Goal: Task Accomplishment & Management: Manage account settings

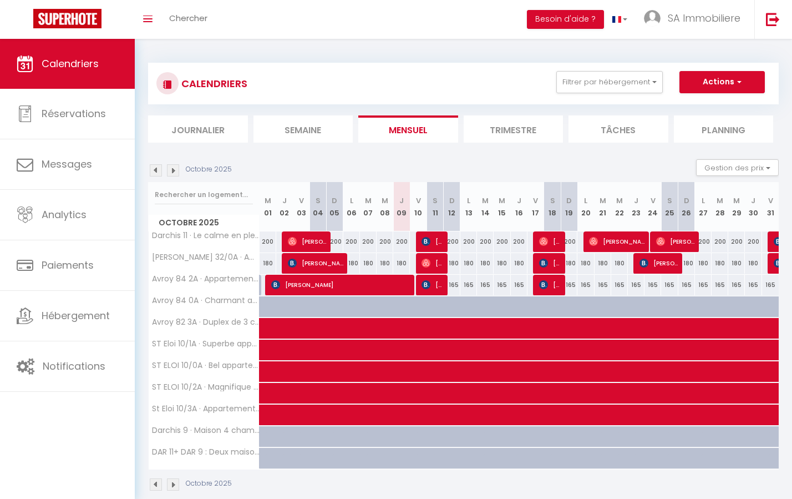
select select
click at [296, 438] on div at bounding box center [301, 436] width 17 height 21
type input "225"
select select "1"
type input "Ven 03 Octobre 2025"
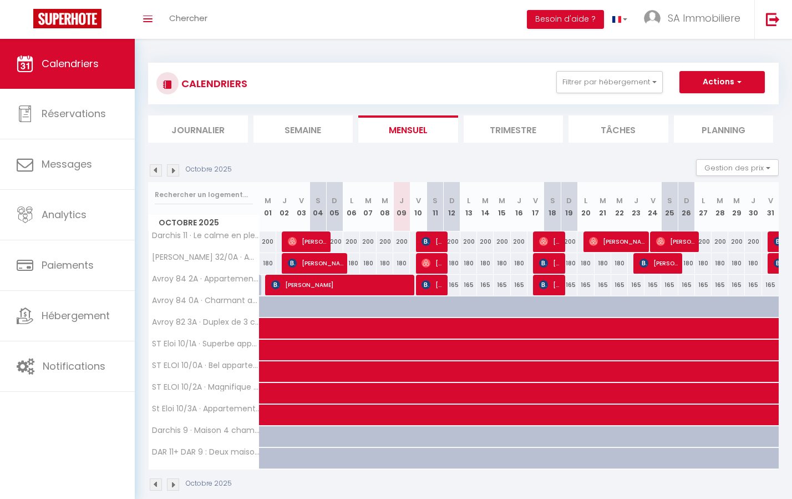
type input "[DATE]"
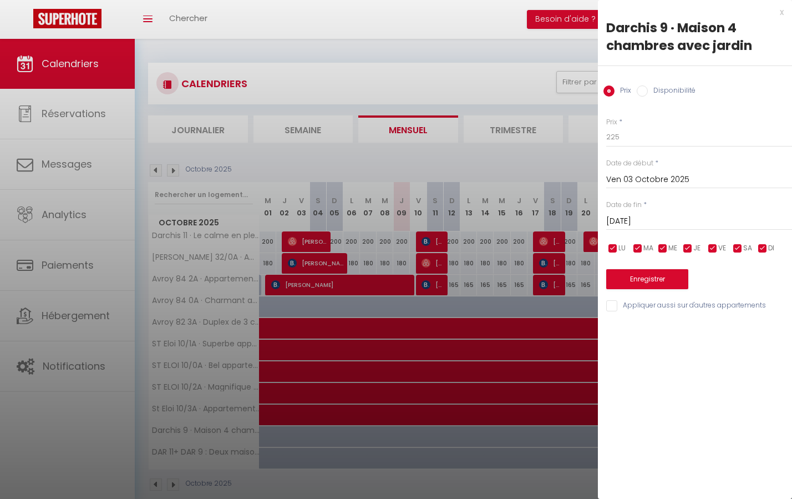
drag, startPoint x: 645, startPoint y: 91, endPoint x: 648, endPoint y: 108, distance: 16.9
click at [645, 91] on input "Disponibilité" at bounding box center [642, 90] width 11 height 11
radio input "true"
radio input "false"
click at [619, 221] on input "[DATE]" at bounding box center [700, 222] width 186 height 14
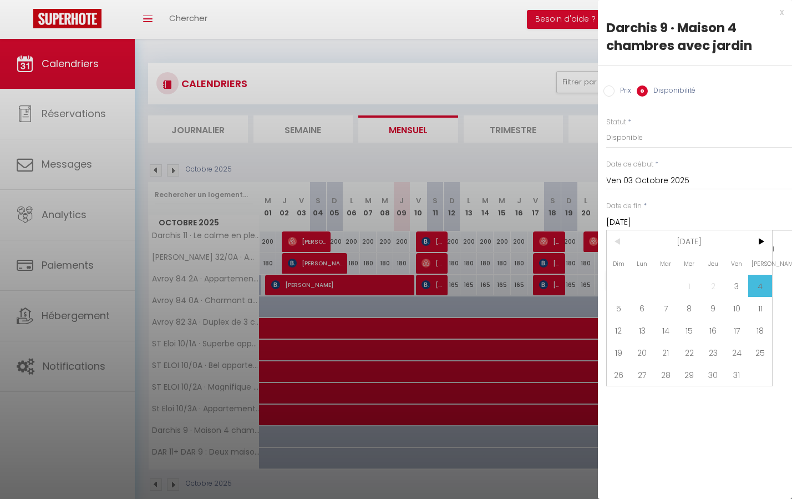
click at [739, 370] on span "31" at bounding box center [737, 374] width 24 height 22
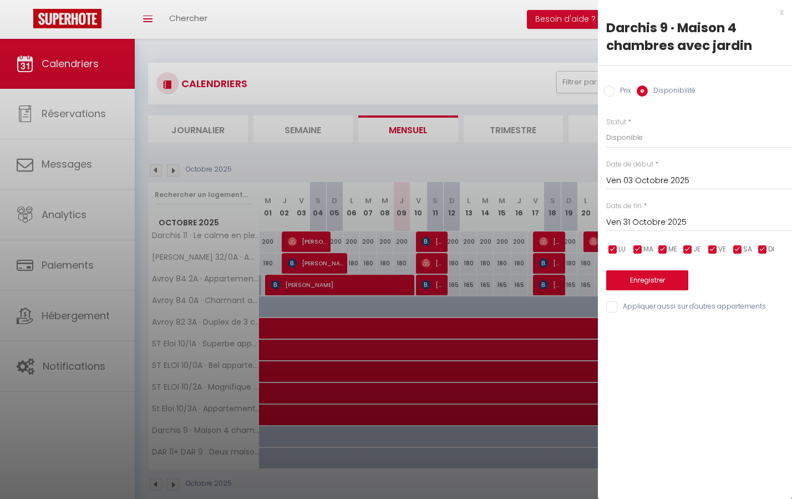
click at [625, 218] on input "Ven 31 Octobre 2025" at bounding box center [700, 222] width 186 height 14
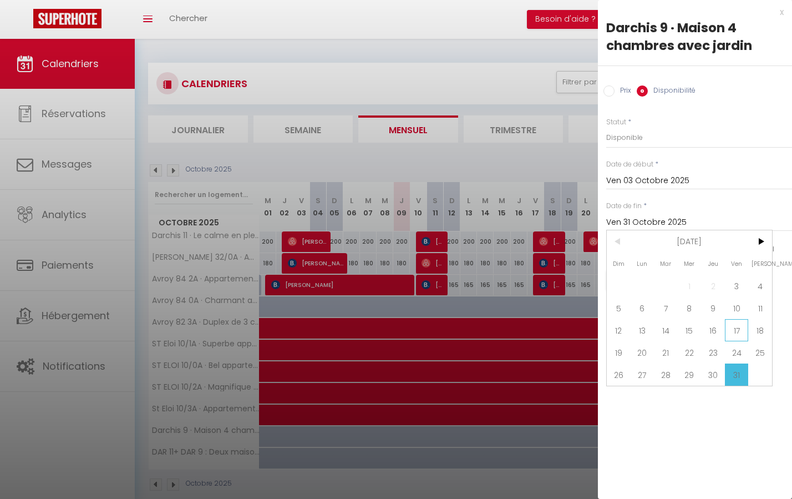
click at [739, 330] on span "17" at bounding box center [737, 330] width 24 height 22
type input "Ven 17 Octobre 2025"
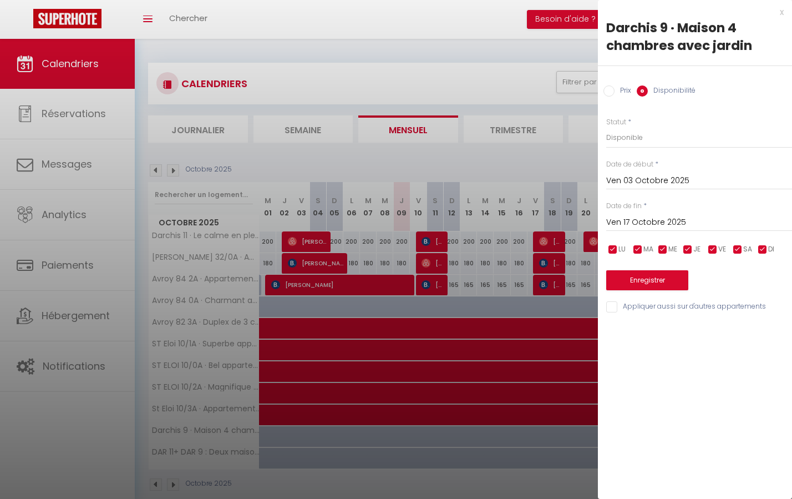
click at [667, 277] on button "Enregistrer" at bounding box center [648, 280] width 82 height 20
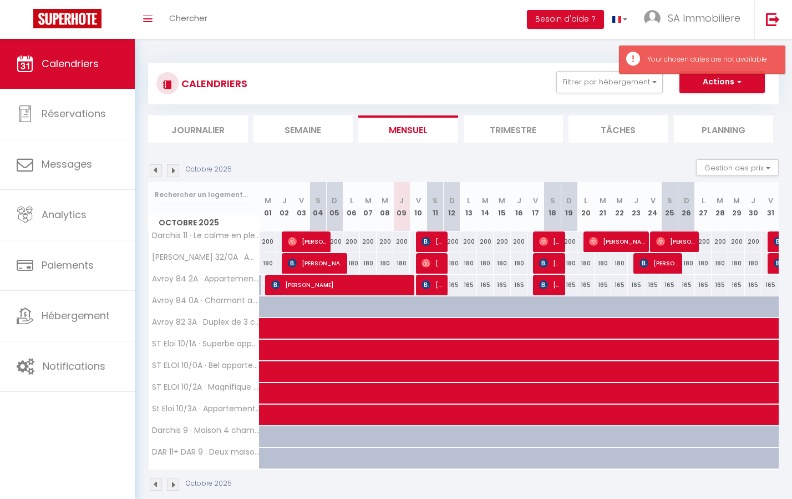
click at [518, 436] on div at bounding box center [525, 442] width 17 height 21
type input "Jeu 16 Octobre 2025"
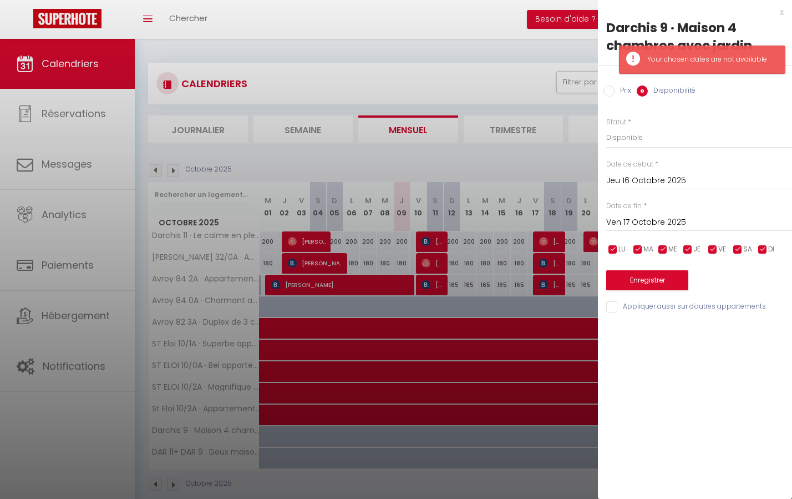
click at [395, 438] on div at bounding box center [396, 249] width 792 height 499
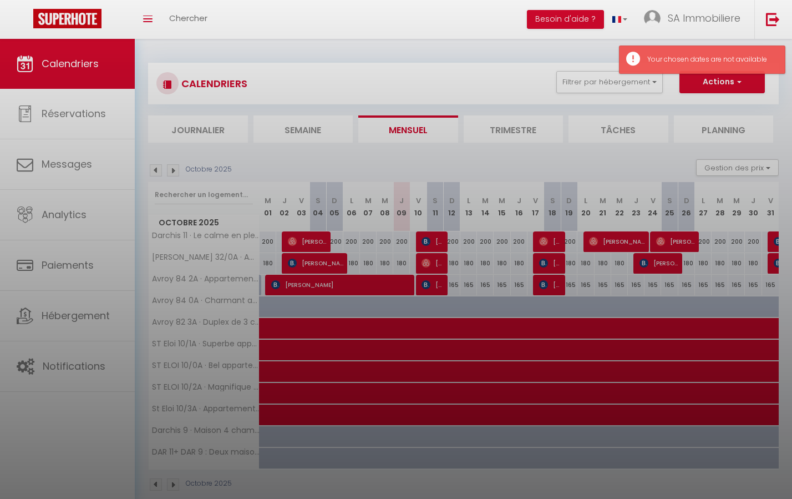
select select
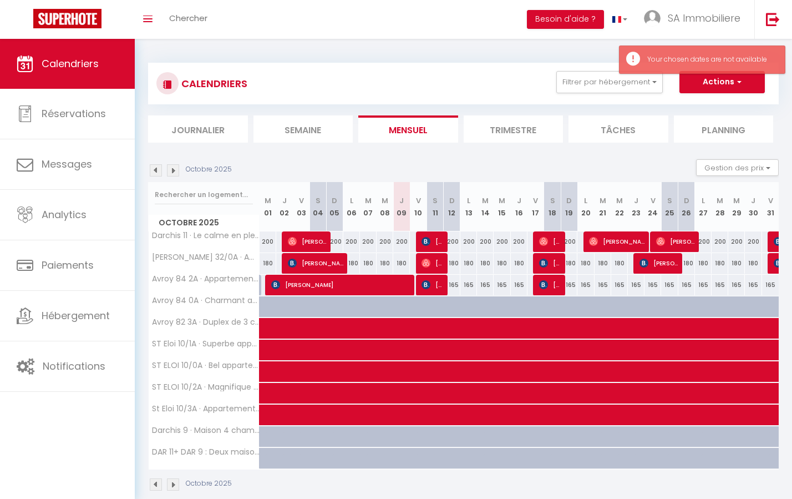
click at [378, 432] on div at bounding box center [385, 436] width 17 height 21
select select "1"
type input "Mer 08 Octobre 2025"
type input "Jeu 09 Octobre 2025"
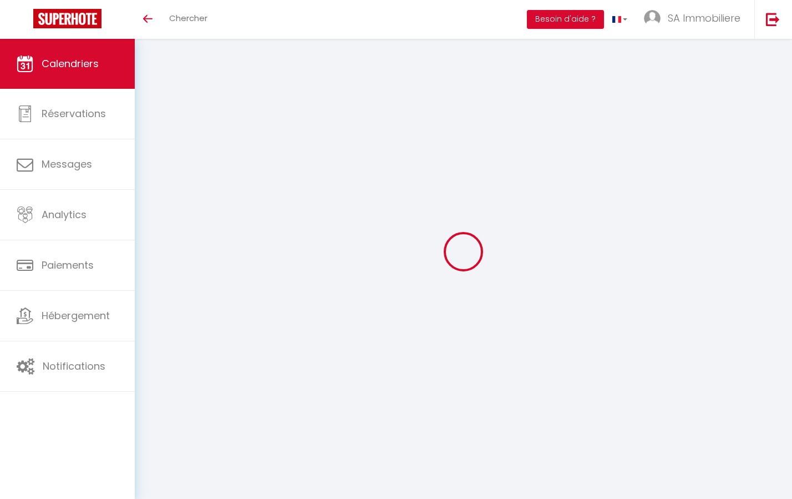
select select
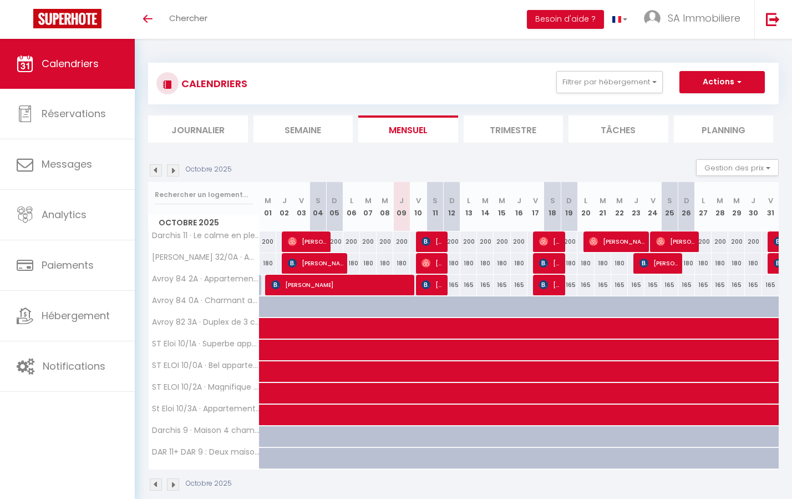
click at [297, 436] on div at bounding box center [301, 436] width 17 height 21
type input "225"
select select "1"
type input "Ven 03 Octobre 2025"
type input "[DATE]"
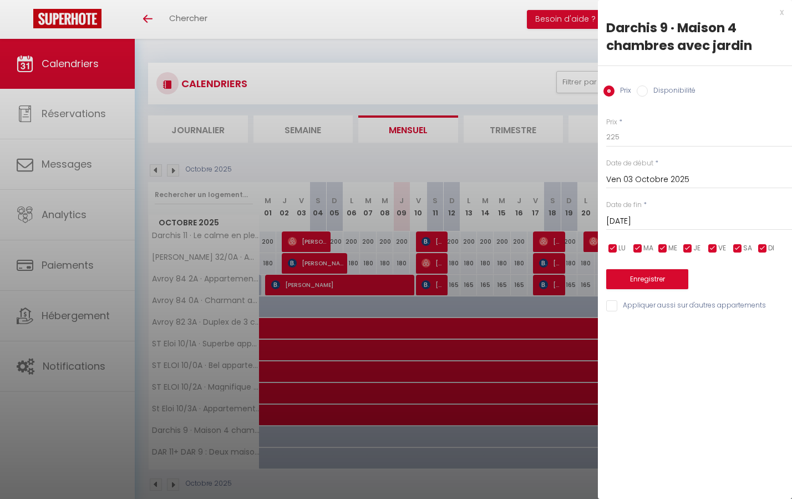
click at [646, 92] on input "Disponibilité" at bounding box center [642, 90] width 11 height 11
radio input "true"
radio input "false"
click at [635, 219] on input "[DATE]" at bounding box center [700, 222] width 186 height 14
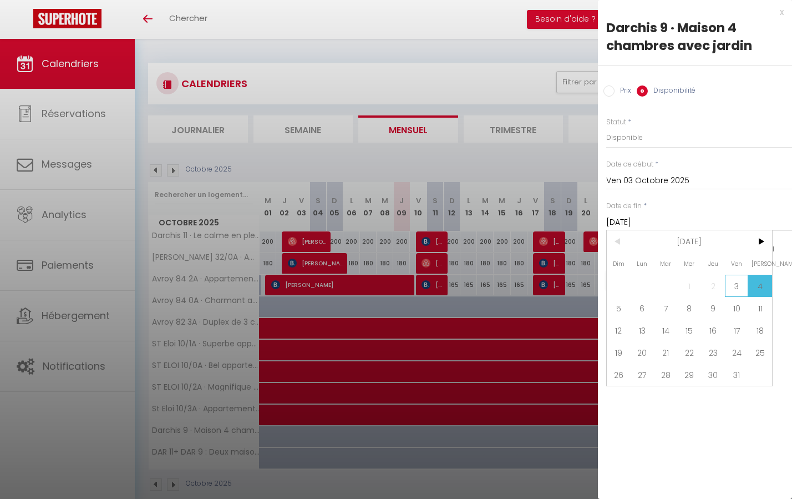
click at [737, 282] on span "3" at bounding box center [737, 286] width 24 height 22
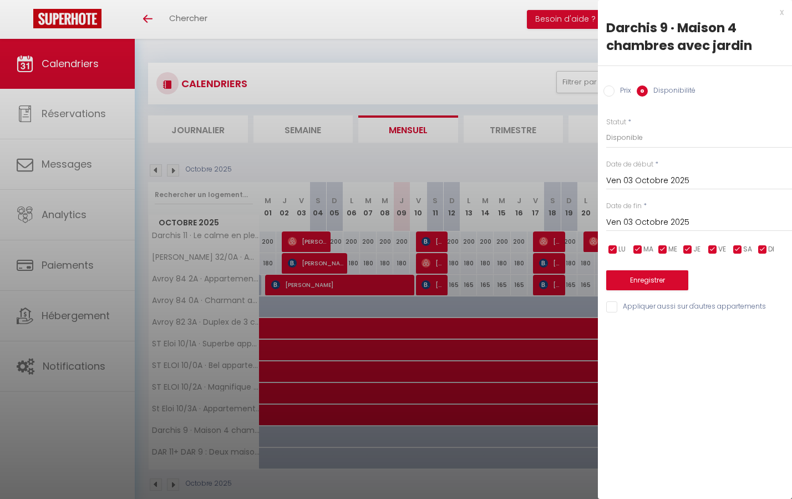
click at [634, 221] on input "Ven 03 Octobre 2025" at bounding box center [700, 222] width 186 height 14
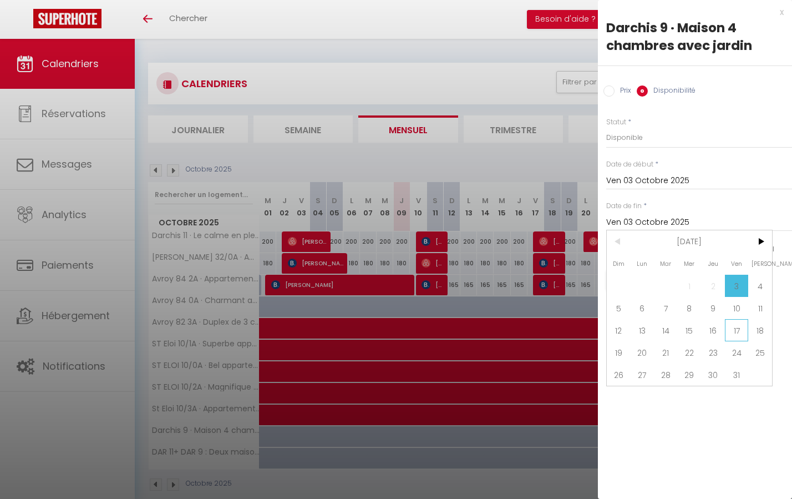
click at [734, 328] on span "17" at bounding box center [737, 330] width 24 height 22
type input "Ven 17 Octobre 2025"
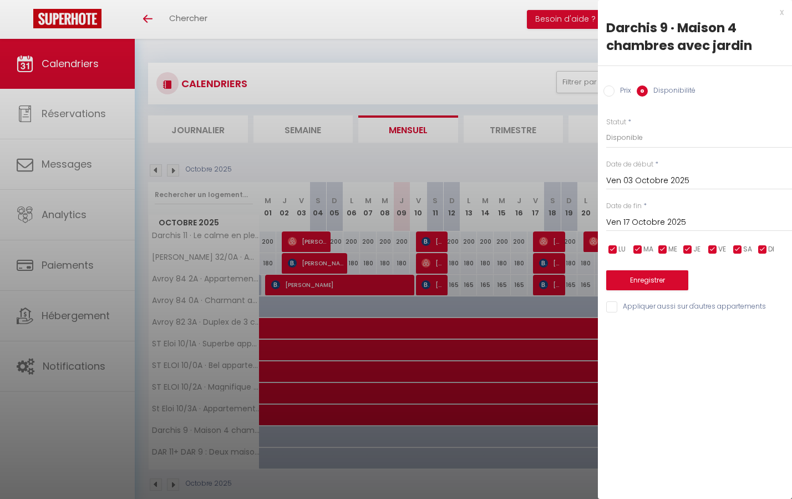
click at [661, 279] on button "Enregistrer" at bounding box center [648, 280] width 82 height 20
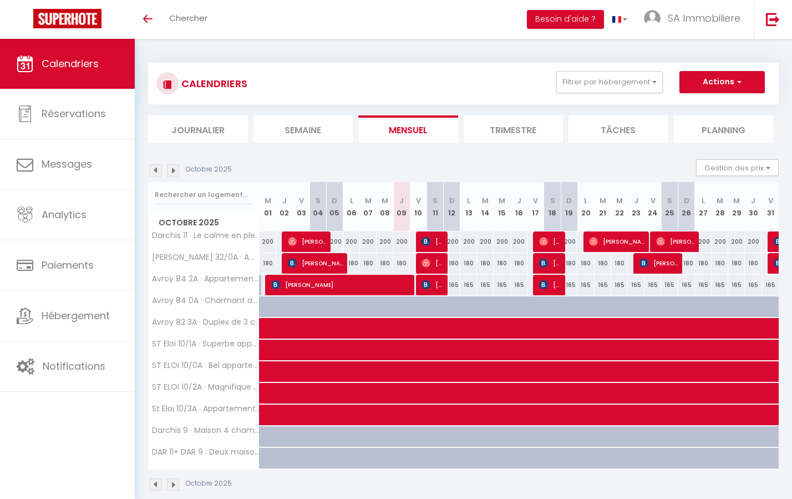
click at [179, 169] on img at bounding box center [173, 170] width 12 height 12
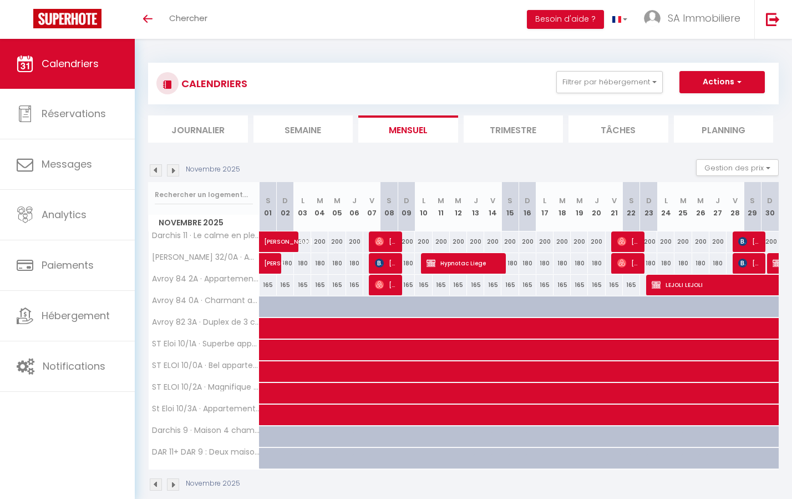
click at [173, 171] on img at bounding box center [173, 170] width 12 height 12
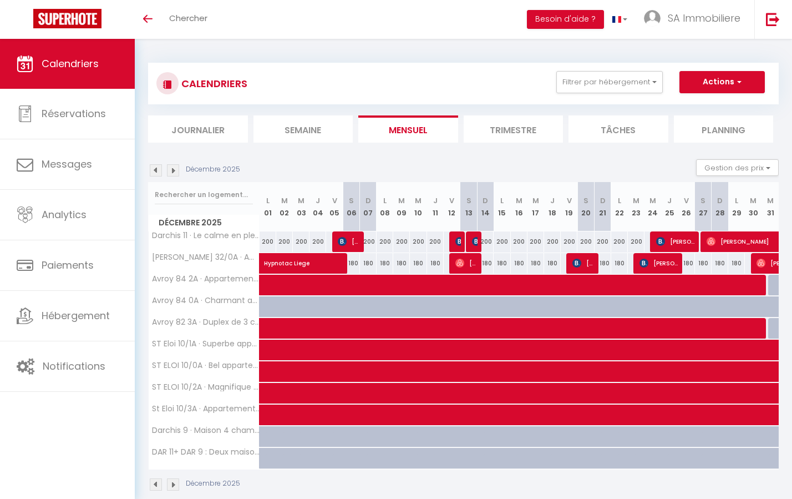
click at [173, 171] on img at bounding box center [173, 170] width 12 height 12
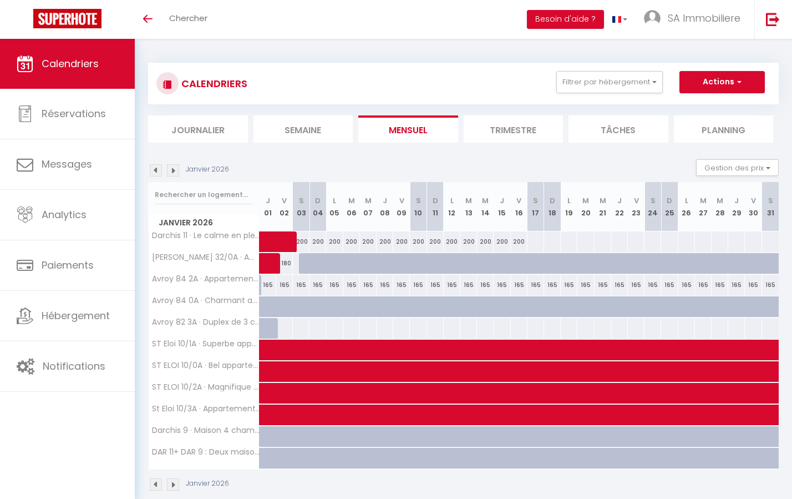
click at [158, 170] on img at bounding box center [156, 170] width 12 height 12
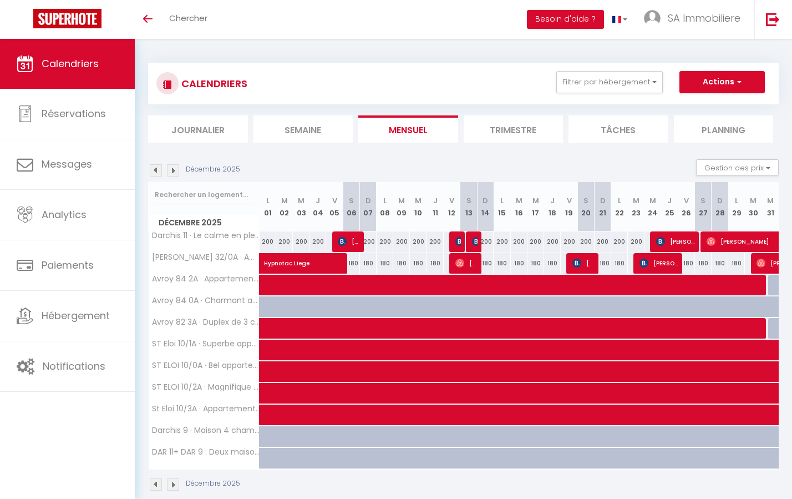
click at [281, 436] on div at bounding box center [284, 436] width 17 height 21
type input "[DATE]"
type input "Mer 03 Décembre 2025"
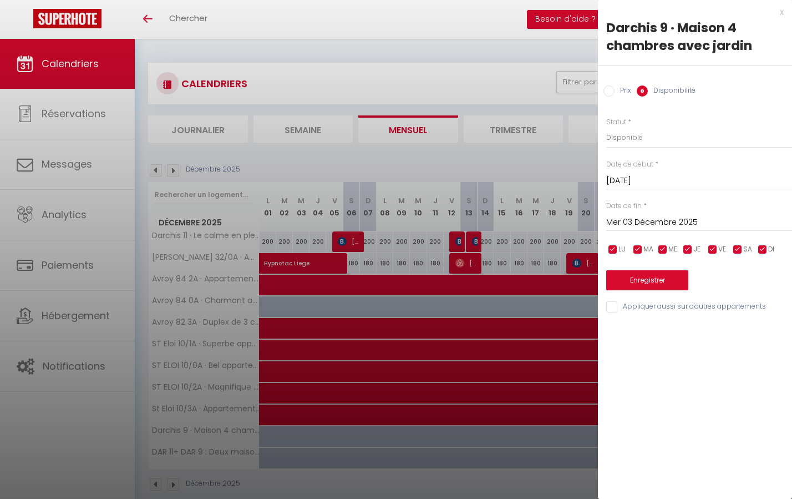
click at [784, 12] on div "x Darchis 9 · Maison 4 chambres avec jardin Prix Disponibilité Prix * 225 Statu…" at bounding box center [695, 162] width 194 height 325
click at [782, 12] on div "x" at bounding box center [691, 12] width 186 height 13
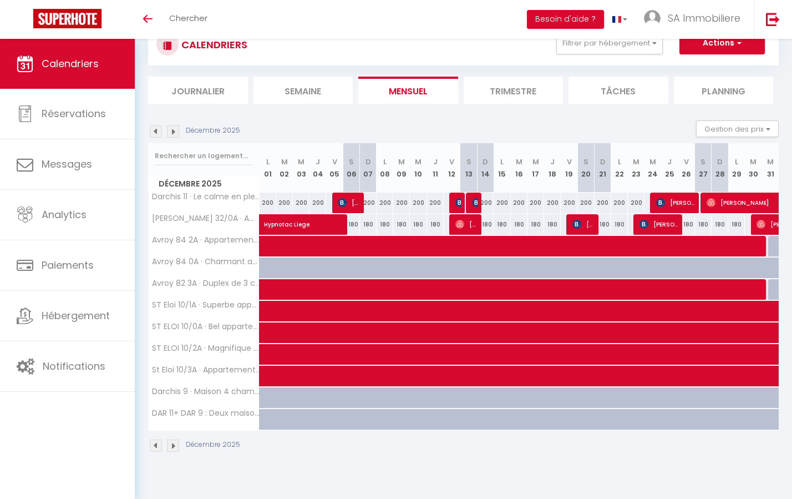
scroll to position [39, 0]
click at [173, 133] on img at bounding box center [173, 131] width 12 height 12
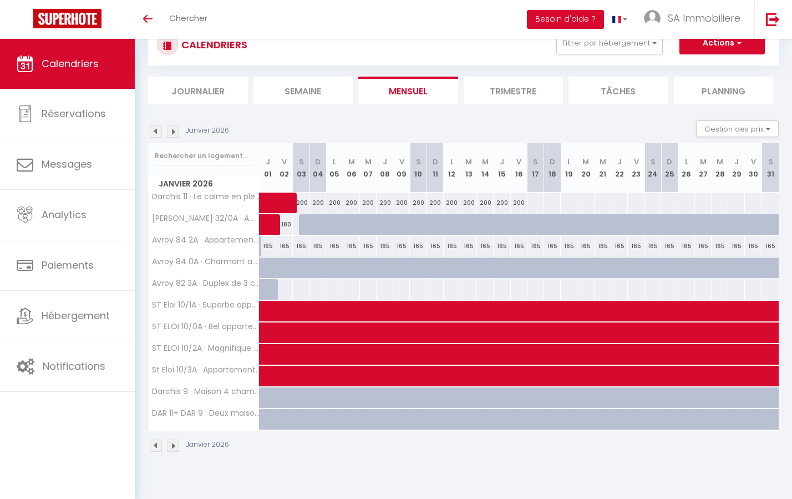
click at [173, 133] on img at bounding box center [173, 131] width 12 height 12
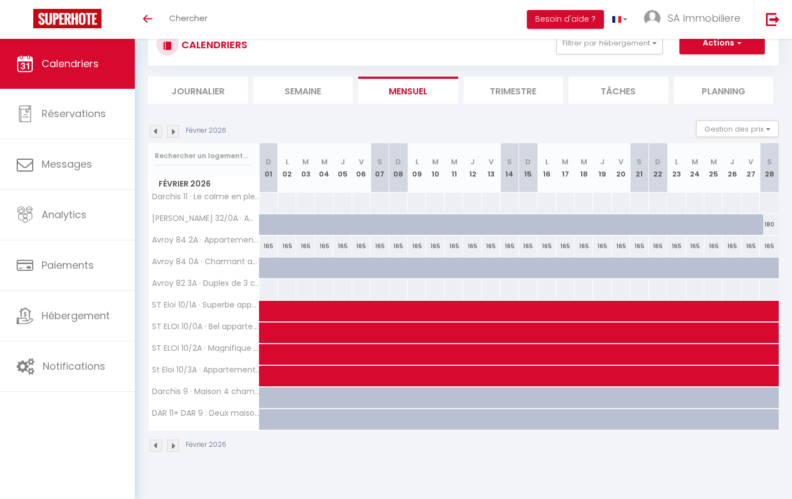
click at [173, 133] on img at bounding box center [173, 131] width 12 height 12
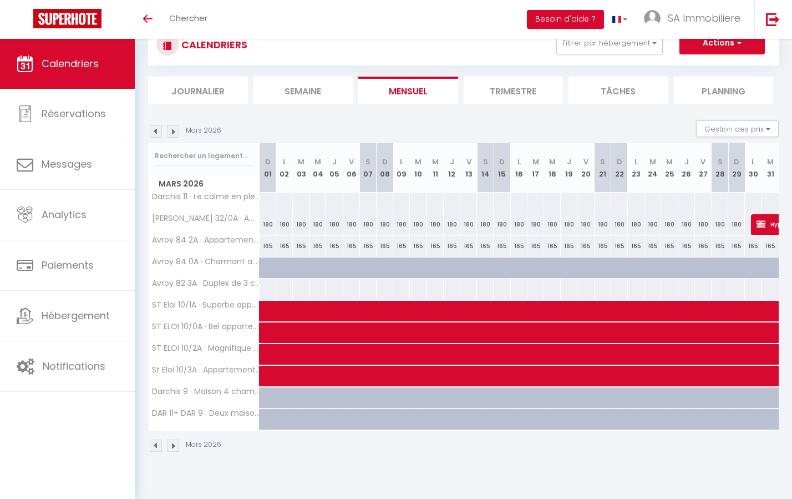
click at [158, 132] on img at bounding box center [156, 131] width 12 height 12
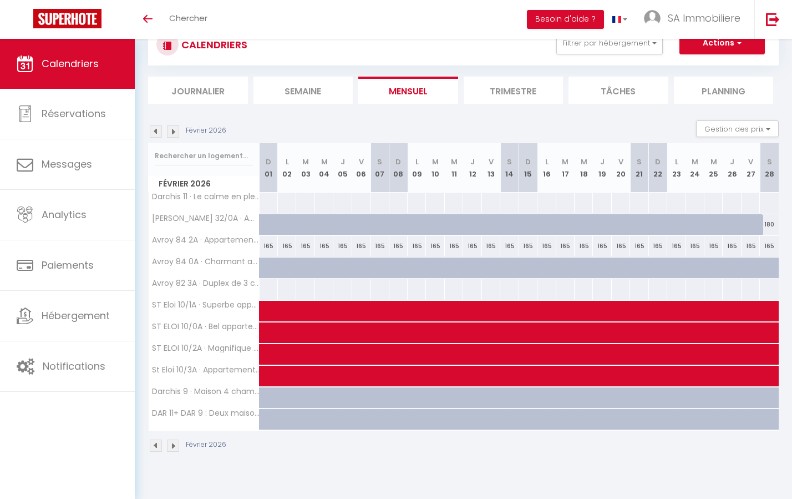
click at [155, 130] on img at bounding box center [156, 131] width 12 height 12
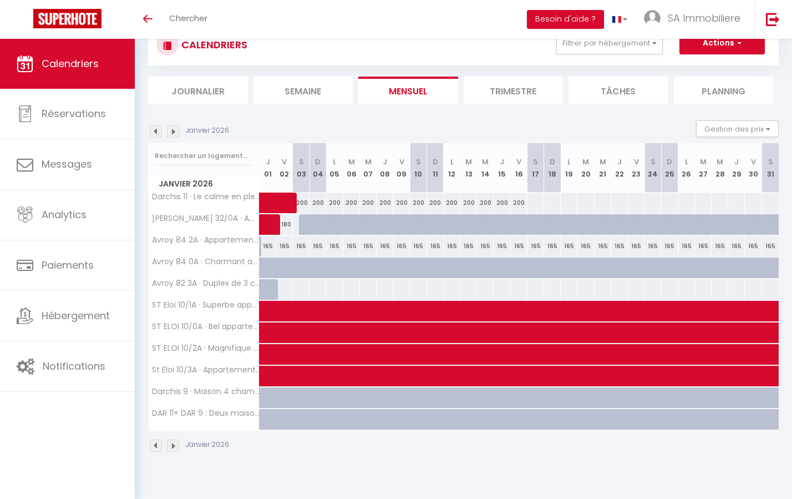
click at [307, 221] on div at bounding box center [307, 224] width 17 height 21
select select "1"
type input "[DATE]"
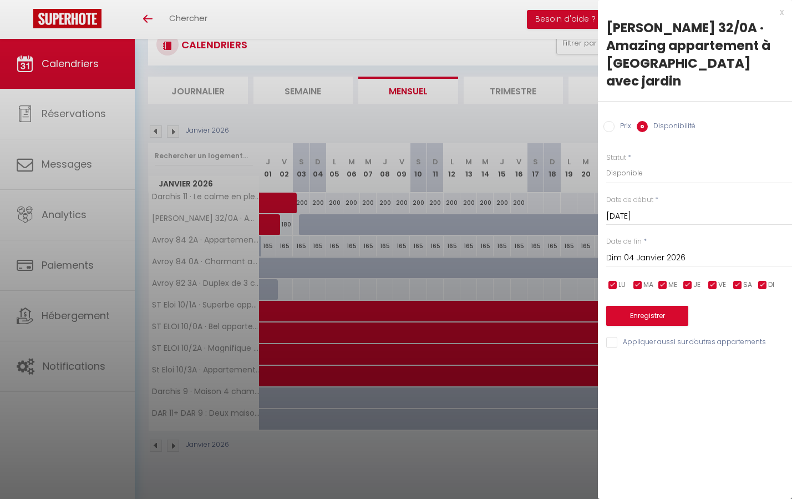
click at [618, 251] on input "Dim 04 Janvier 2026" at bounding box center [700, 258] width 186 height 14
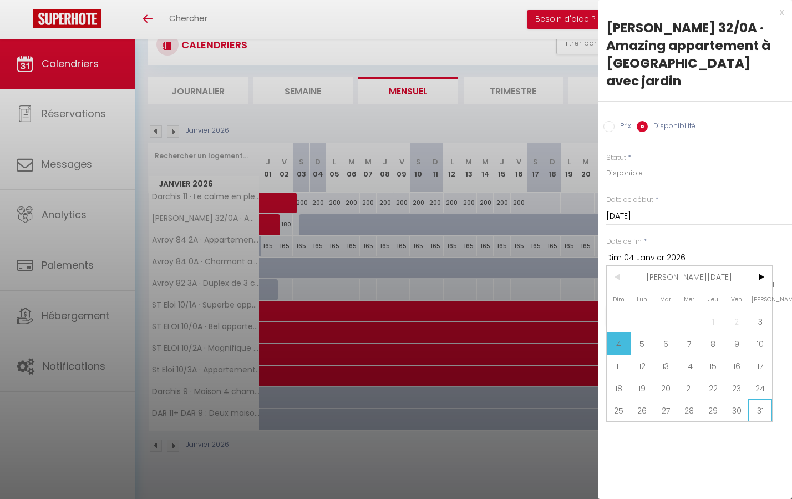
click at [761, 399] on span "31" at bounding box center [761, 410] width 24 height 22
type input "[DATE]"
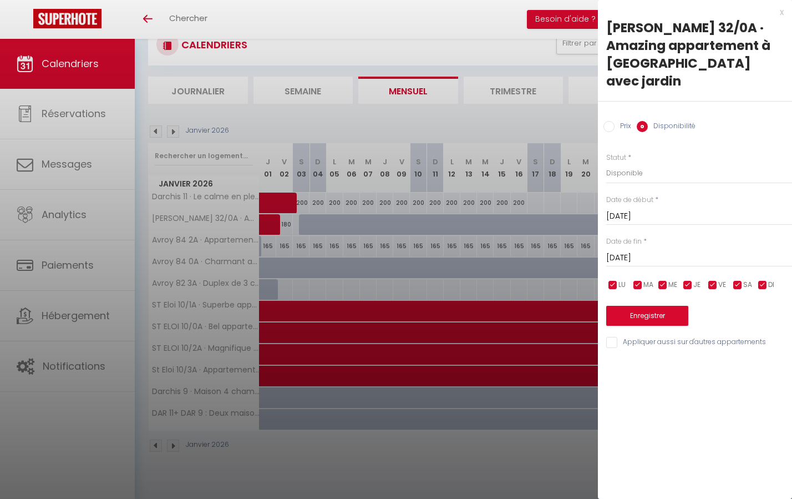
click at [622, 209] on input "[DATE]" at bounding box center [700, 216] width 186 height 14
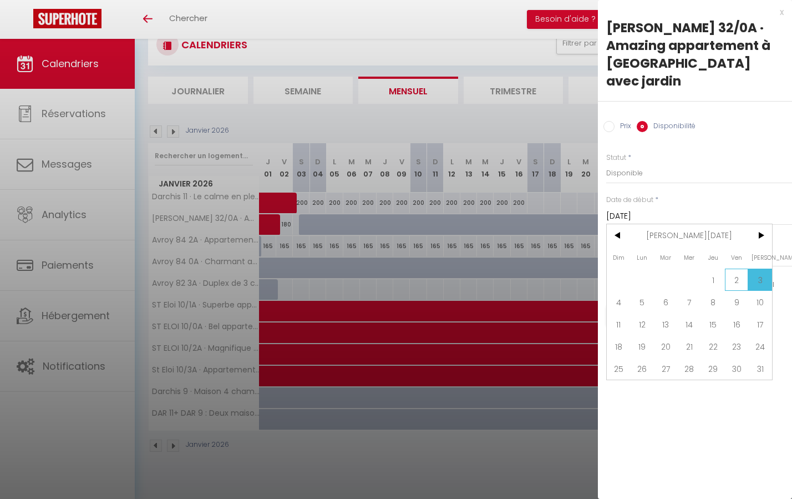
click at [736, 269] on span "2" at bounding box center [737, 280] width 24 height 22
type input "Ven 02 Janvier 2026"
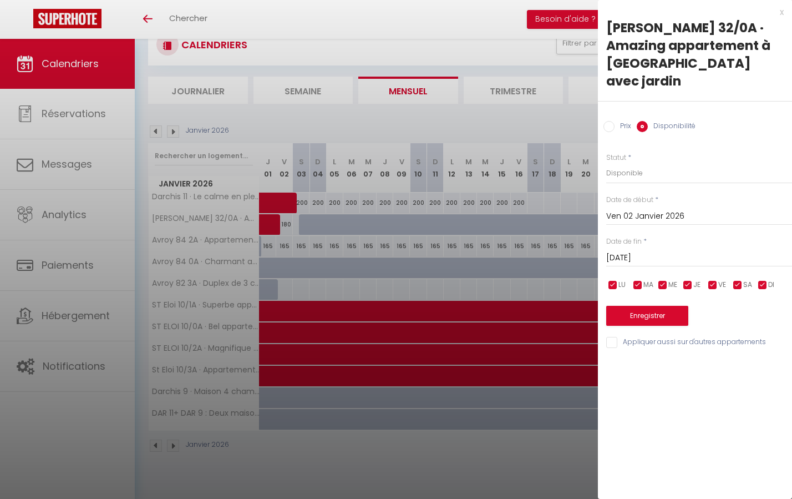
click at [670, 306] on button "Enregistrer" at bounding box center [648, 316] width 82 height 20
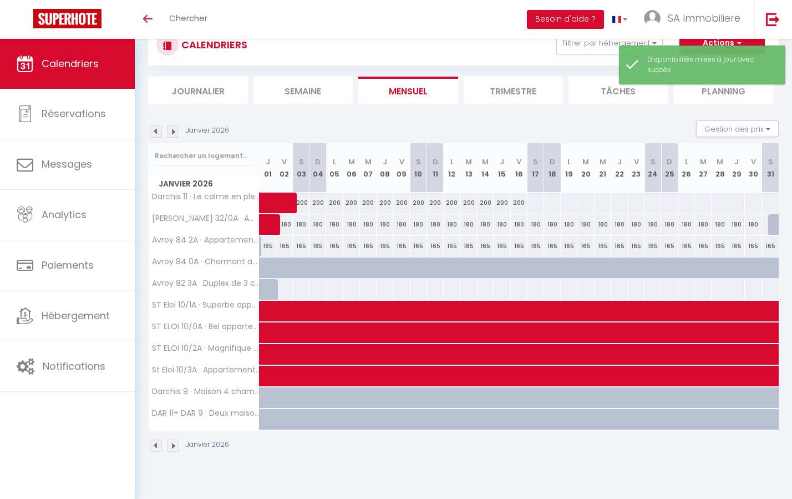
click at [175, 131] on img at bounding box center [173, 131] width 12 height 12
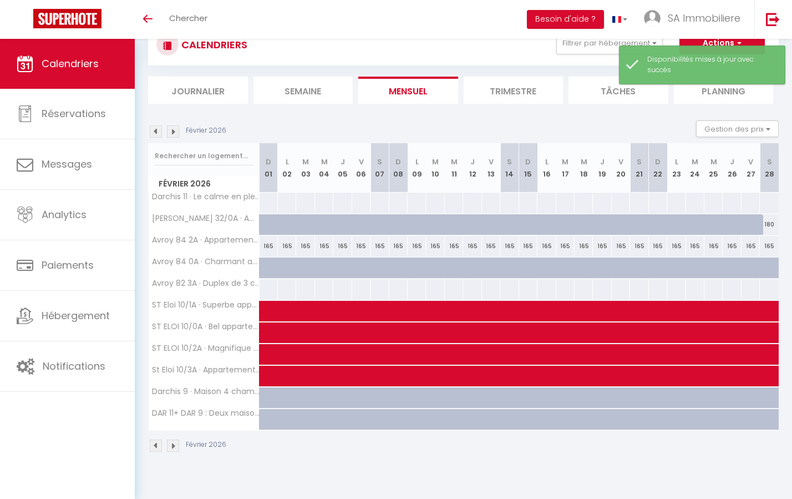
click at [266, 223] on div at bounding box center [275, 230] width 18 height 21
select select "1"
type input "Dim 01 Février 2026"
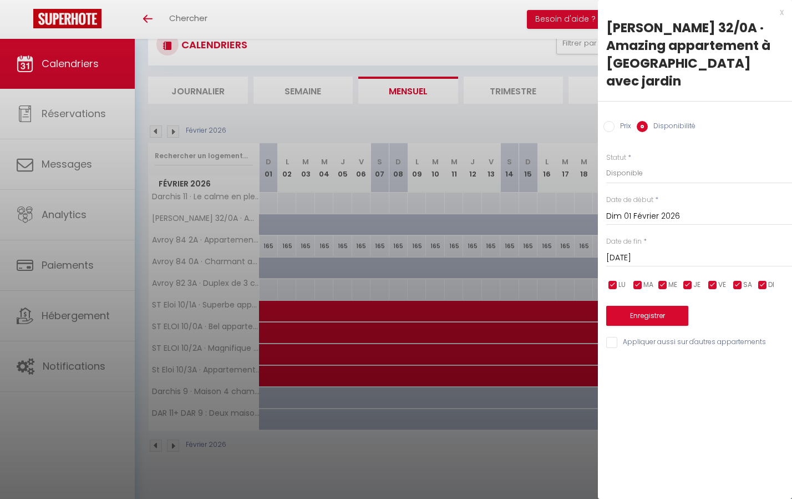
click at [629, 251] on input "[DATE]" at bounding box center [700, 258] width 186 height 14
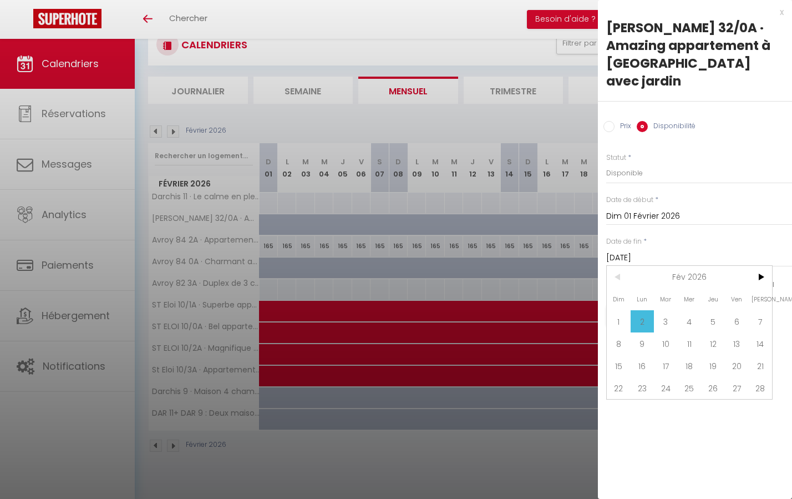
click at [764, 377] on span "28" at bounding box center [761, 388] width 24 height 22
type input "[DATE]"
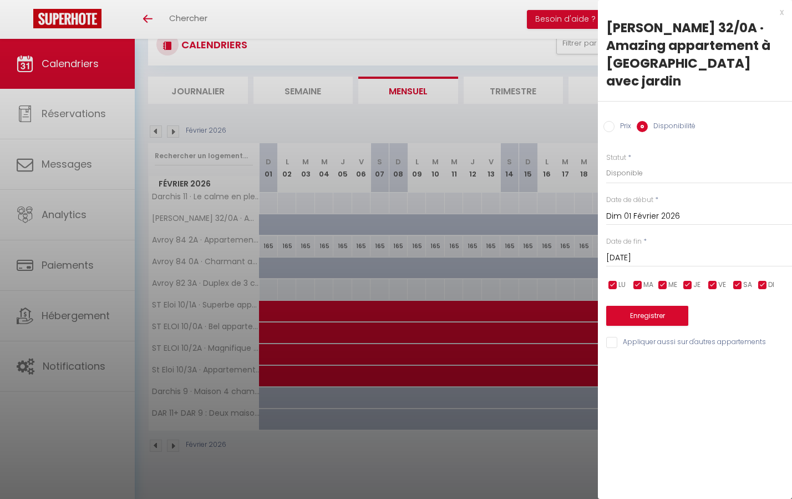
click at [655, 306] on button "Enregistrer" at bounding box center [648, 316] width 82 height 20
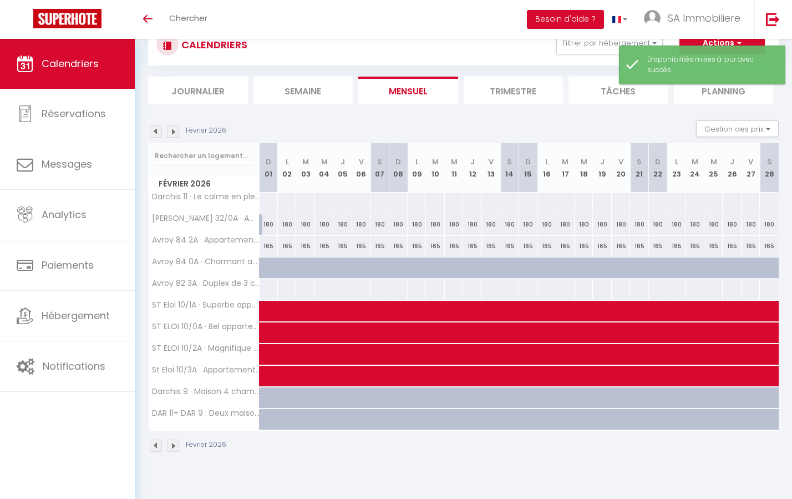
click at [158, 132] on img at bounding box center [156, 131] width 12 height 12
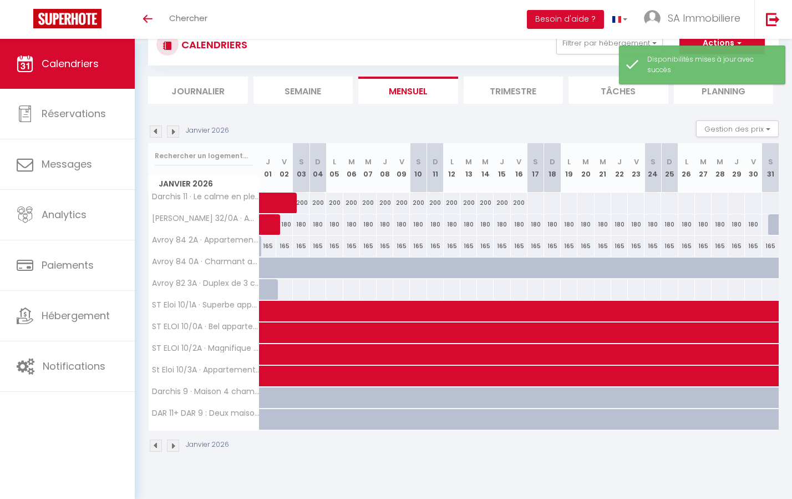
click at [773, 223] on div at bounding box center [777, 224] width 17 height 21
select select "1"
type input "[DATE]"
type input "Dim 01 Février 2026"
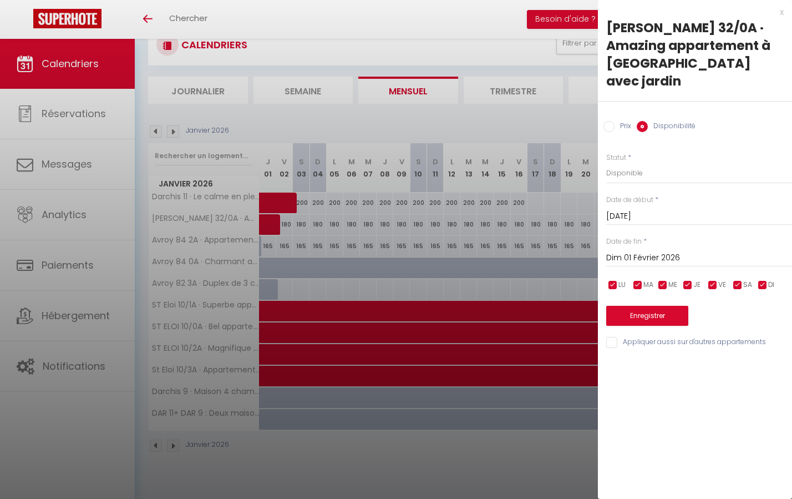
click at [645, 306] on button "Enregistrer" at bounding box center [648, 316] width 82 height 20
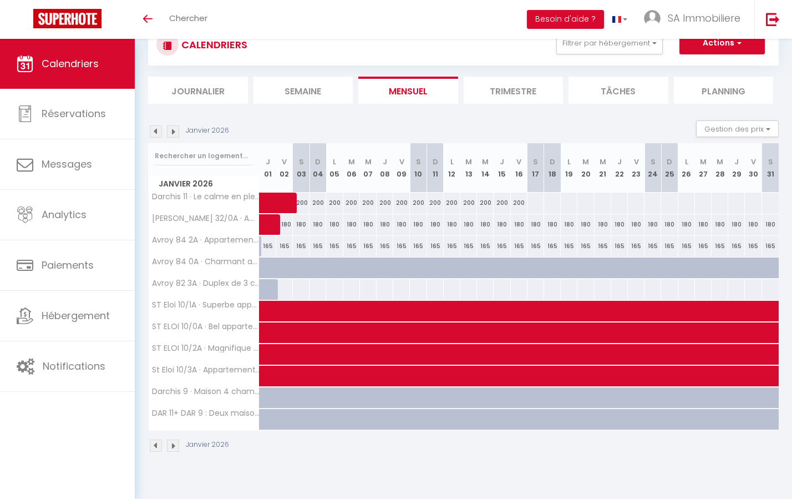
click at [159, 130] on img at bounding box center [156, 131] width 12 height 12
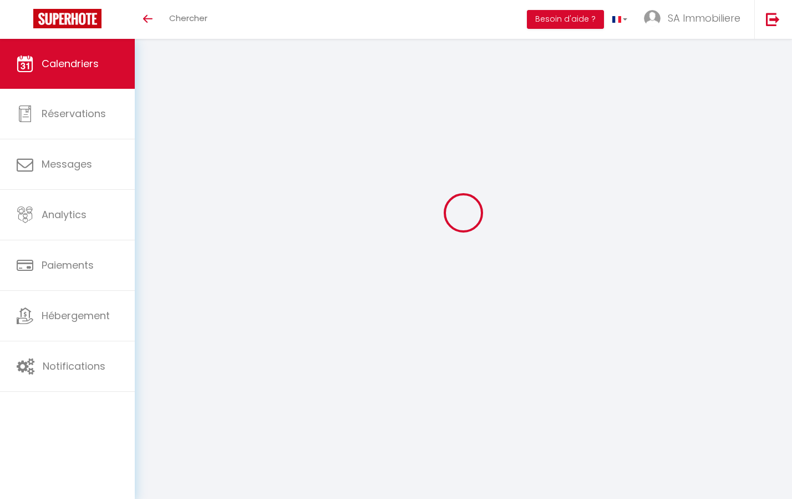
select select
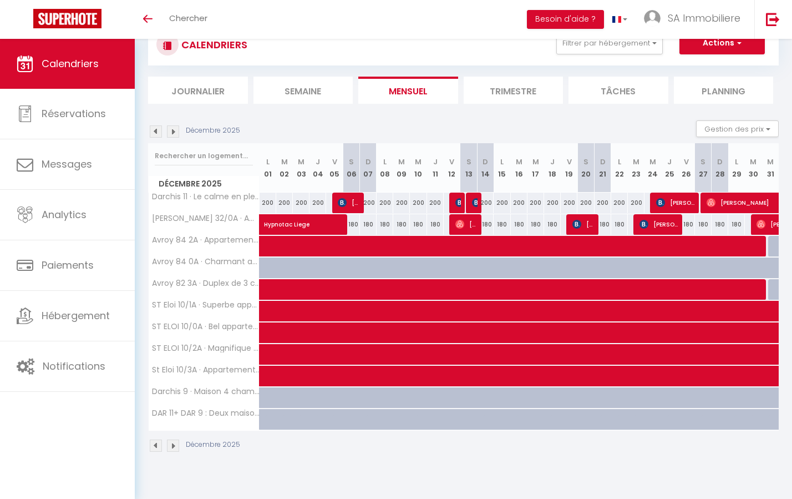
click at [483, 290] on span at bounding box center [654, 289] width 766 height 21
select select "OK"
select select "KO"
select select "0"
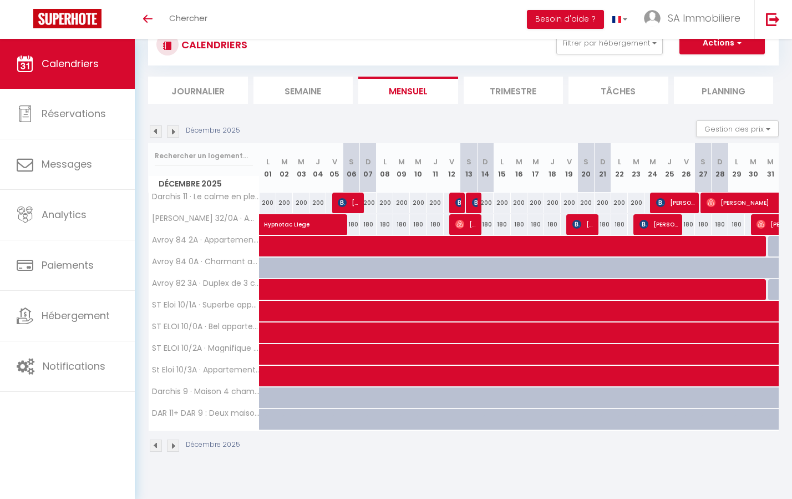
select select "1"
select select
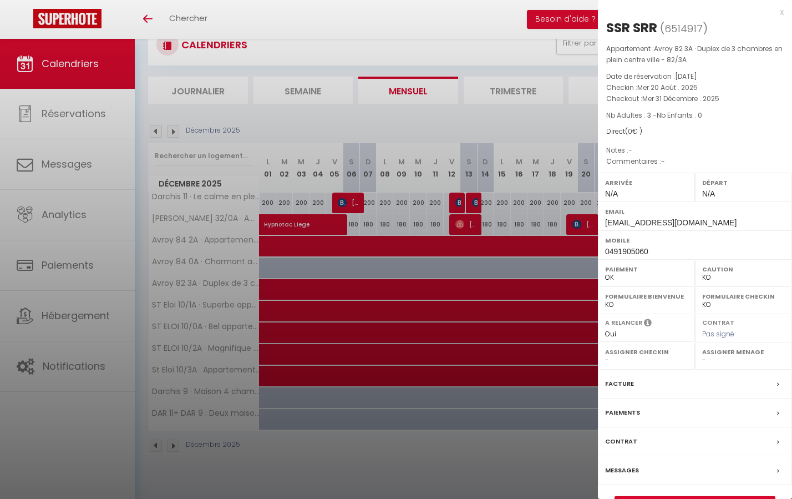
click at [483, 291] on div at bounding box center [396, 249] width 792 height 499
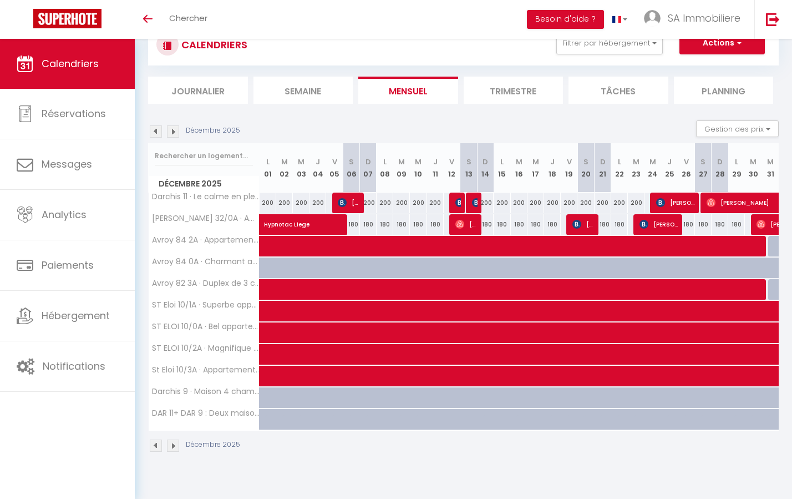
click at [478, 250] on span at bounding box center [654, 246] width 766 height 21
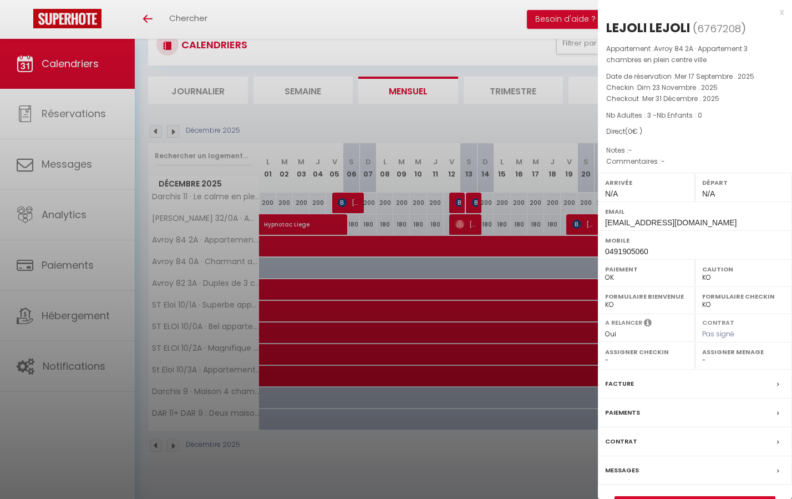
click at [478, 250] on div at bounding box center [396, 249] width 792 height 499
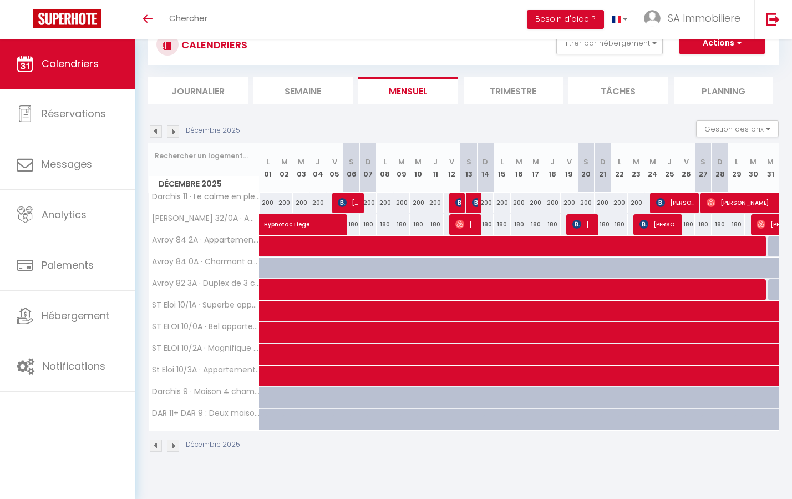
click at [153, 131] on img at bounding box center [156, 131] width 12 height 12
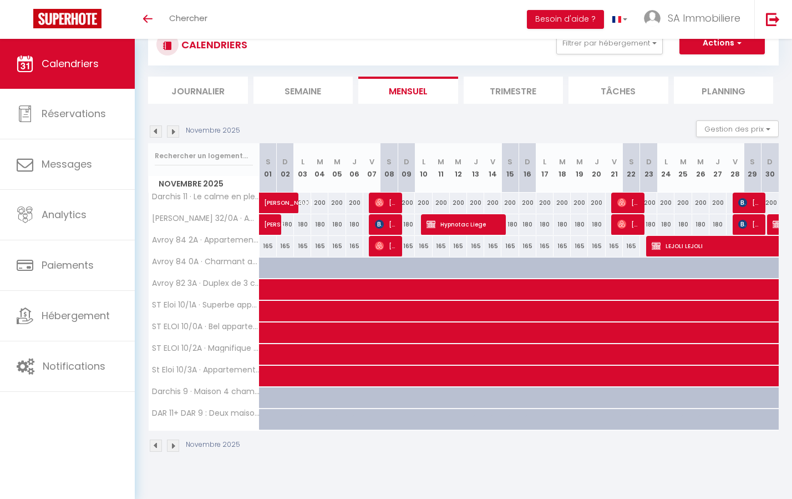
click at [153, 131] on img at bounding box center [156, 131] width 12 height 12
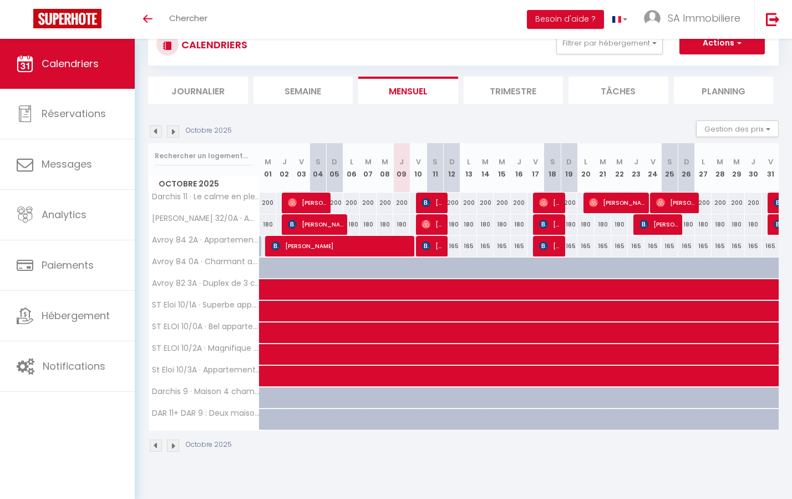
click at [402, 395] on div at bounding box center [408, 403] width 17 height 21
select select "1"
type input "Jeu 09 Octobre 2025"
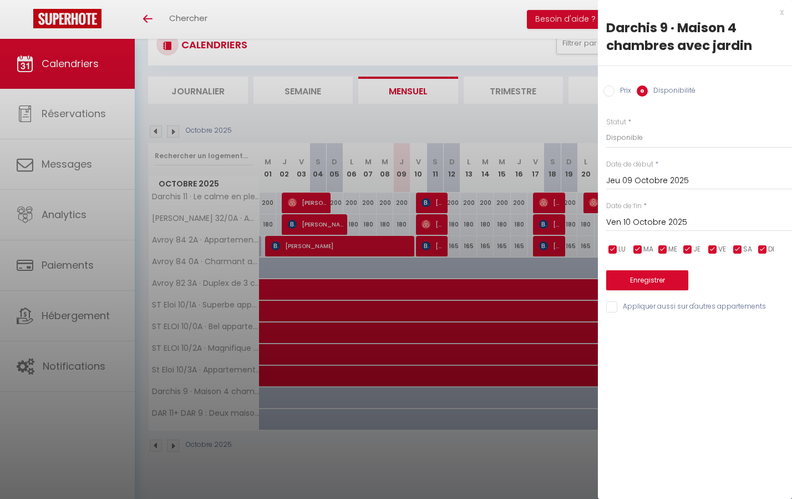
click at [617, 220] on input "Ven 10 Octobre 2025" at bounding box center [700, 222] width 186 height 14
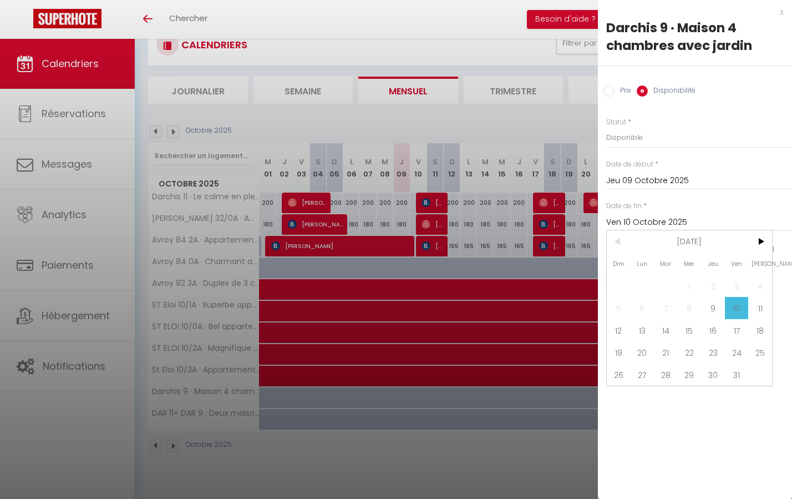
drag, startPoint x: 736, startPoint y: 368, endPoint x: 730, endPoint y: 362, distance: 8.7
click at [736, 368] on span "31" at bounding box center [737, 374] width 24 height 22
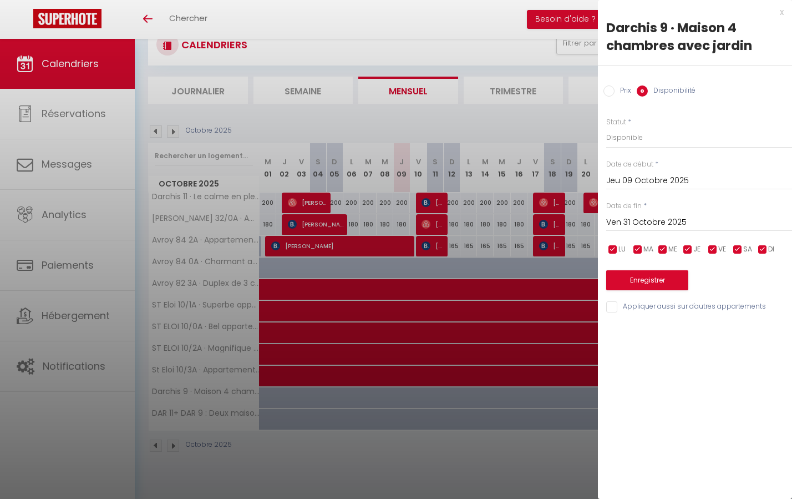
click at [622, 218] on input "Ven 31 Octobre 2025" at bounding box center [700, 222] width 186 height 14
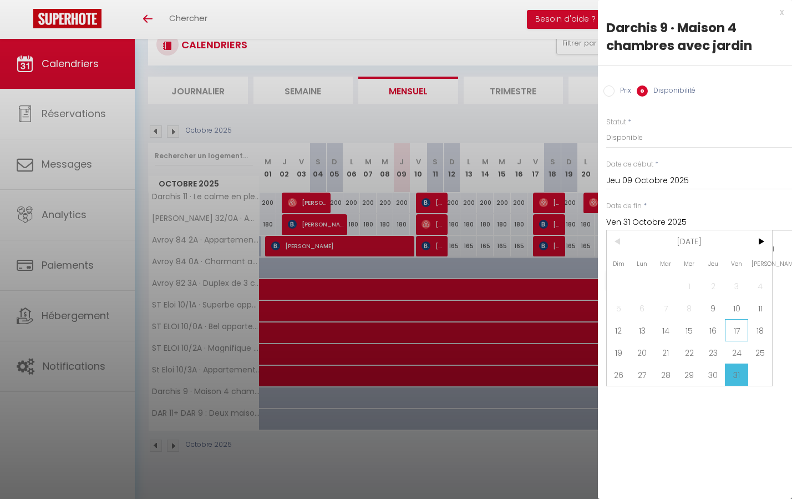
click at [738, 331] on span "17" at bounding box center [737, 330] width 24 height 22
type input "Ven 17 Octobre 2025"
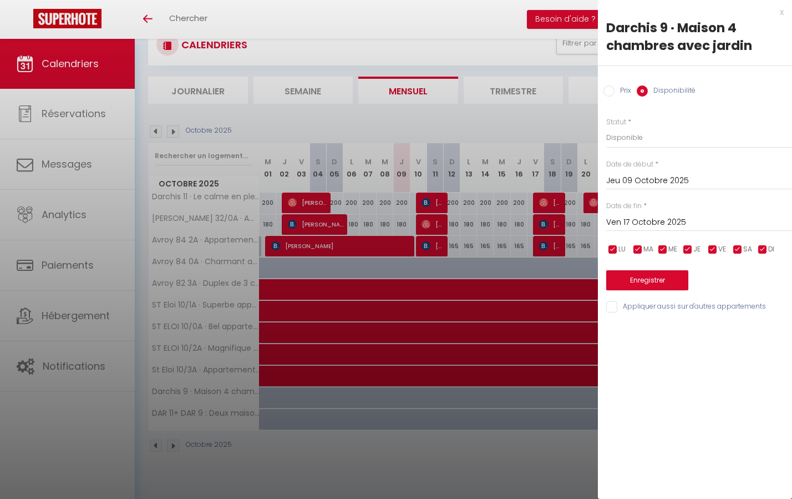
click at [670, 280] on button "Enregistrer" at bounding box center [648, 280] width 82 height 20
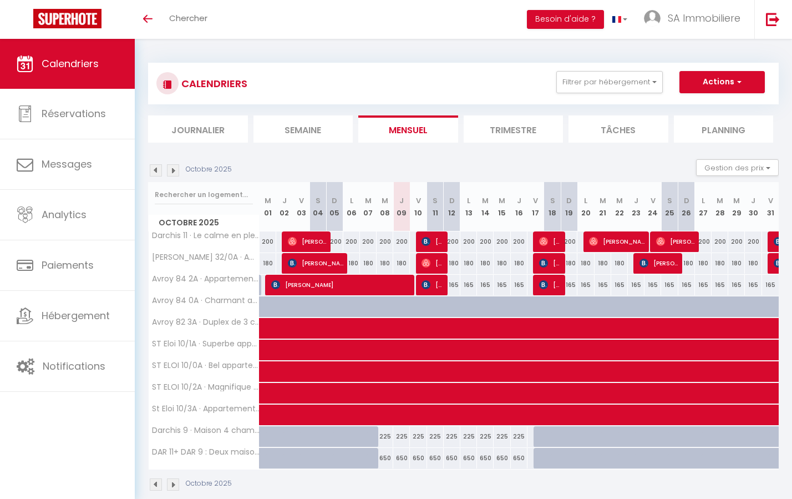
select select
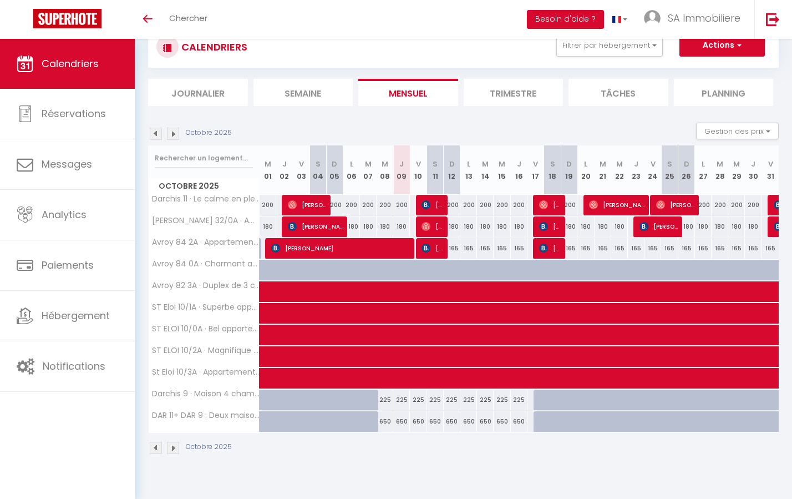
scroll to position [35, 0]
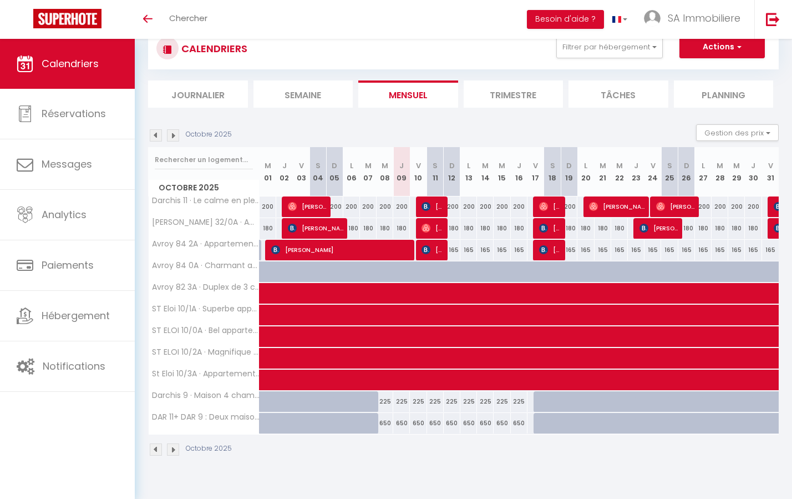
click at [386, 423] on div "650" at bounding box center [385, 423] width 17 height 21
type input "650"
select select "1"
type input "Mer 08 Octobre 2025"
type input "Jeu 09 Octobre 2025"
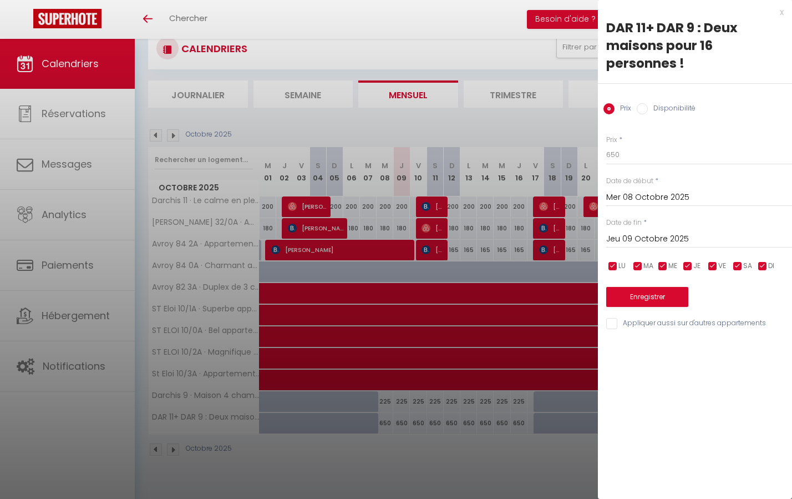
click at [644, 109] on input "Disponibilité" at bounding box center [642, 108] width 11 height 11
radio input "true"
radio input "false"
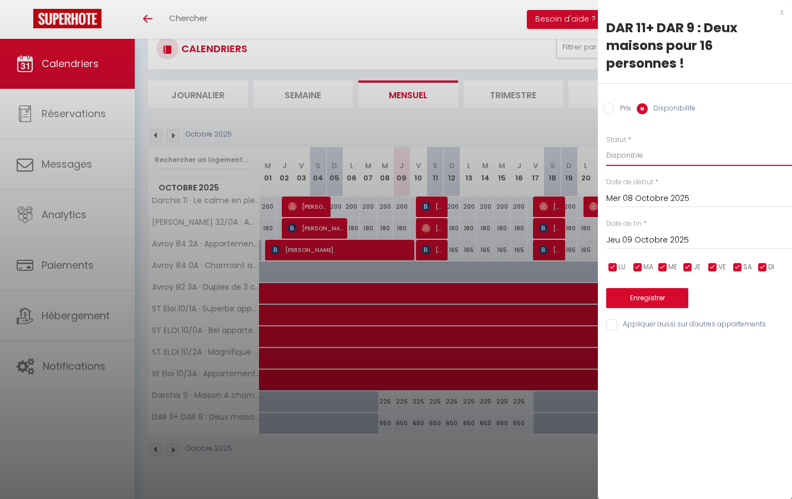
select select "0"
click at [627, 198] on input "Mer 08 Octobre 2025" at bounding box center [700, 198] width 186 height 14
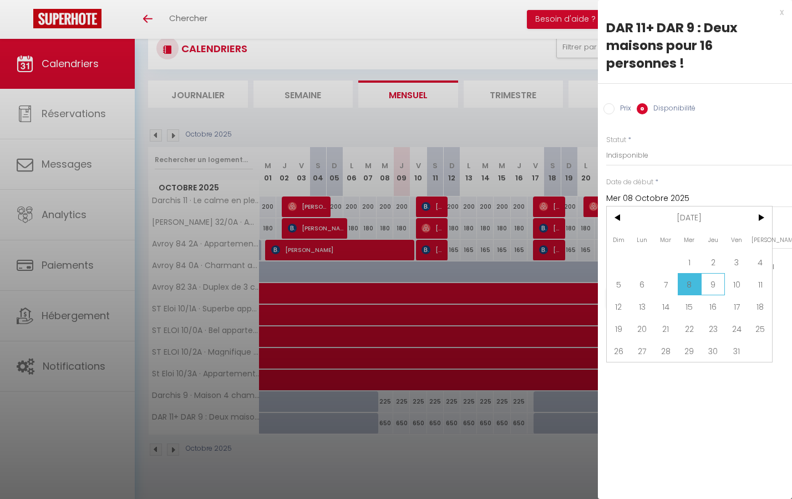
click at [717, 282] on span "9" at bounding box center [713, 284] width 24 height 22
type input "Jeu 09 Octobre 2025"
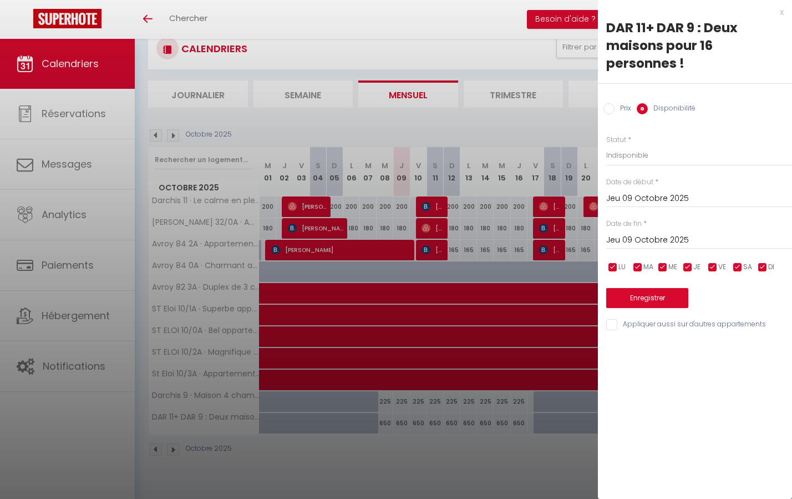
click at [627, 235] on input "Jeu 09 Octobre 2025" at bounding box center [700, 240] width 186 height 14
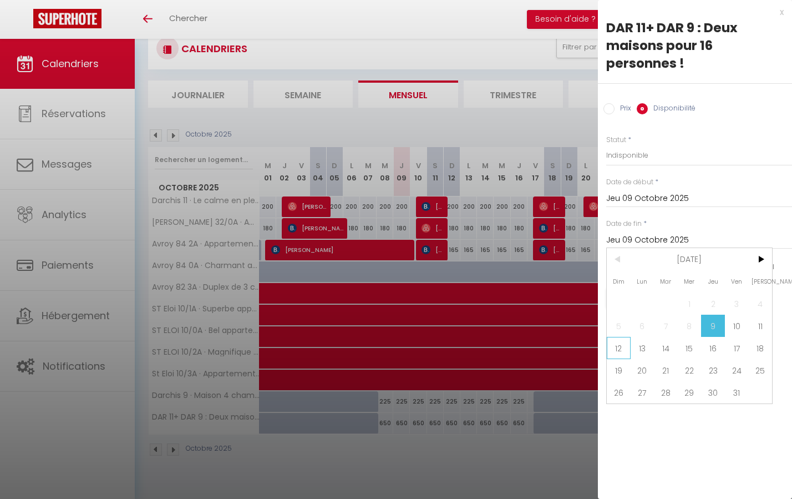
click at [625, 345] on span "12" at bounding box center [619, 348] width 24 height 22
type input "Dim 12 Octobre 2025"
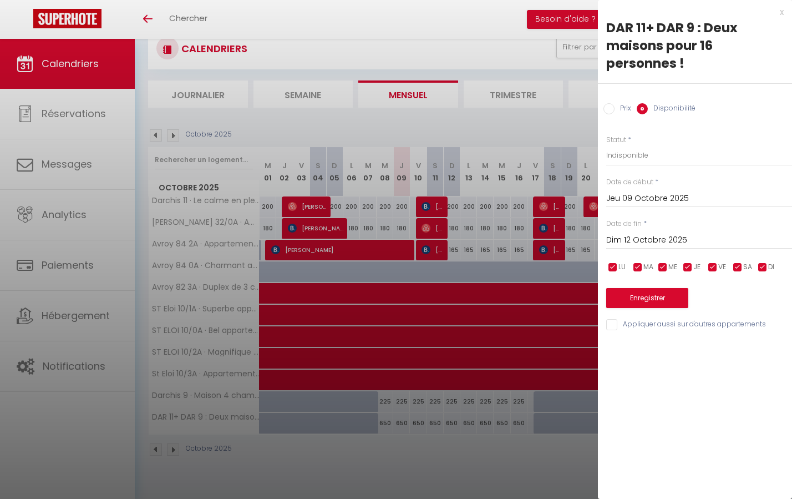
click at [652, 295] on button "Enregistrer" at bounding box center [648, 298] width 82 height 20
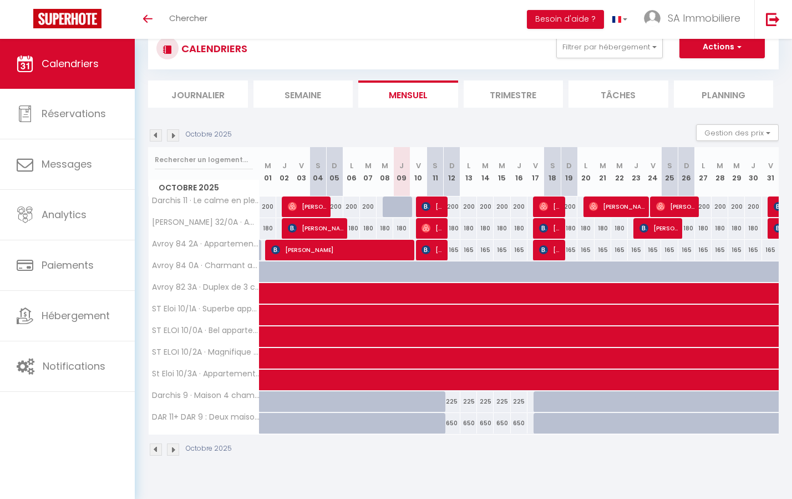
click at [152, 131] on img at bounding box center [156, 135] width 12 height 12
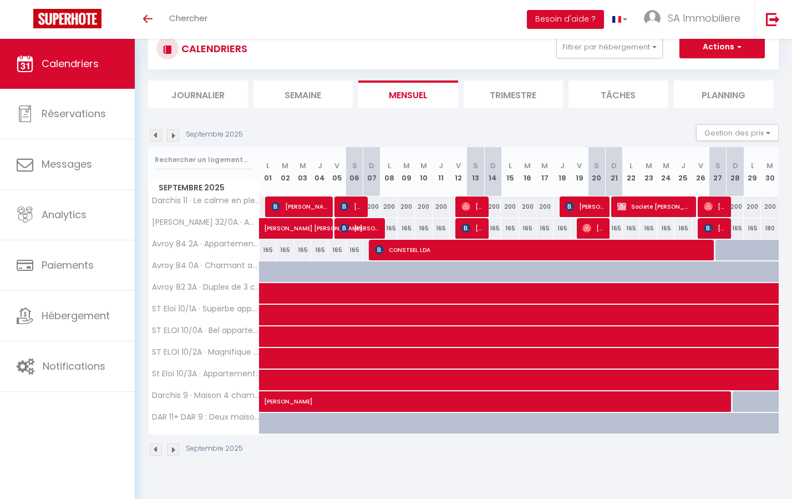
click at [155, 134] on img at bounding box center [156, 135] width 12 height 12
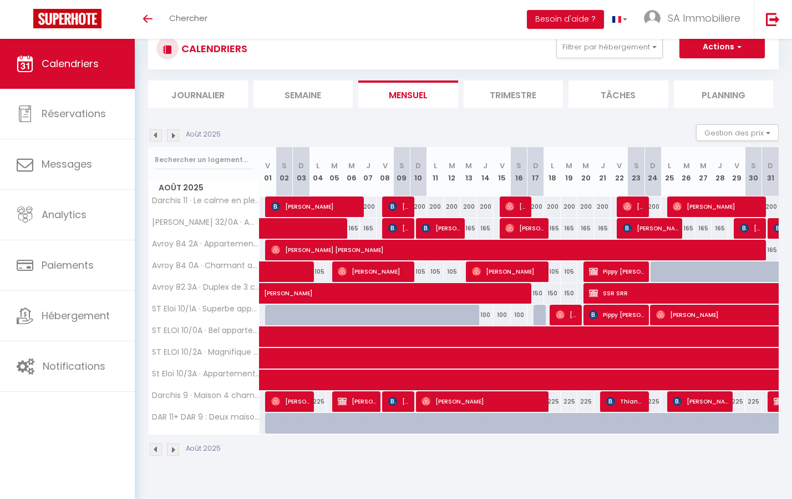
click at [155, 134] on img at bounding box center [156, 135] width 12 height 12
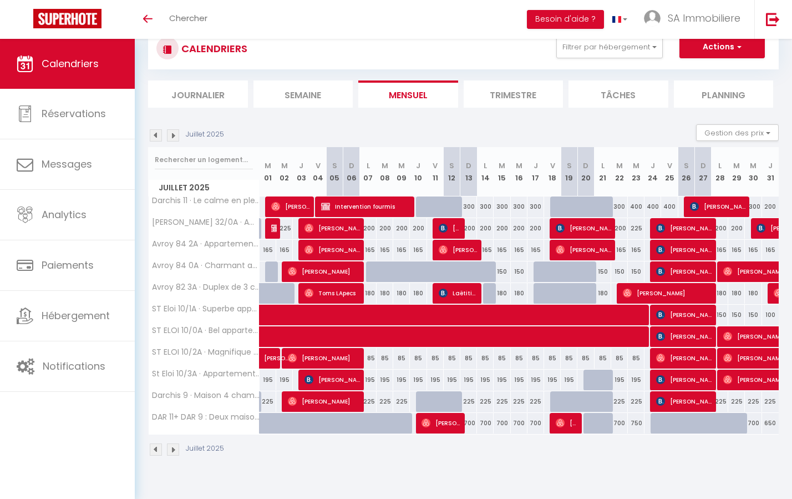
click at [174, 134] on img at bounding box center [173, 135] width 12 height 12
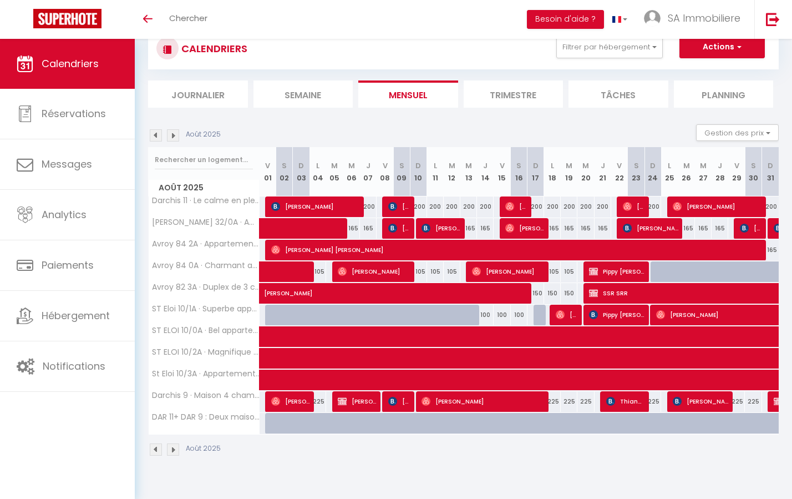
click at [174, 134] on img at bounding box center [173, 135] width 12 height 12
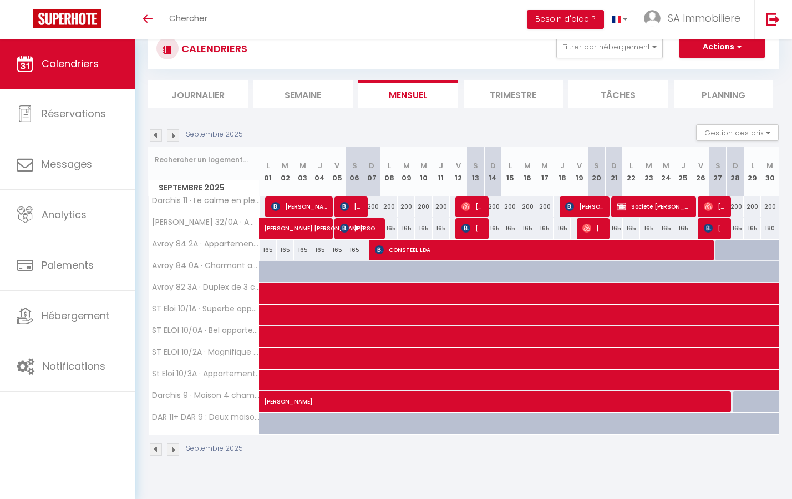
click at [174, 134] on img at bounding box center [173, 135] width 12 height 12
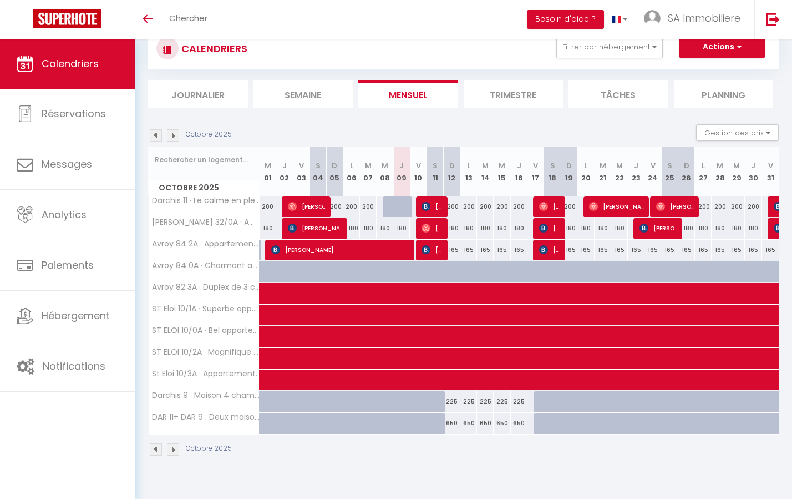
click at [174, 134] on img at bounding box center [173, 135] width 12 height 12
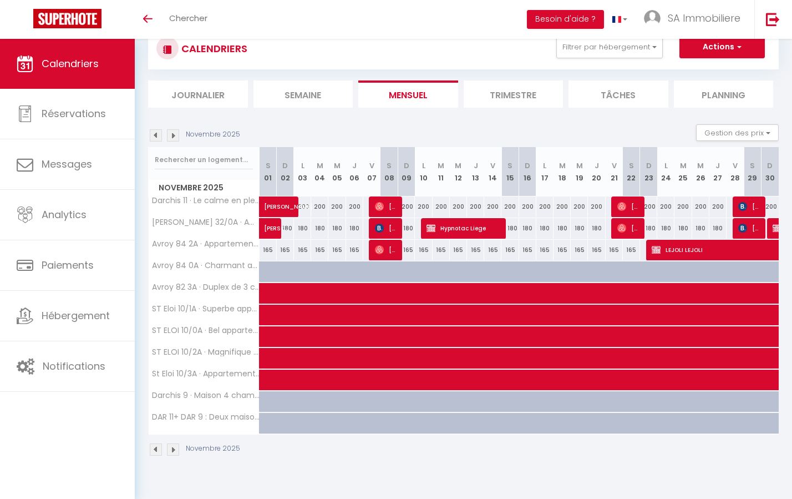
click at [174, 134] on img at bounding box center [173, 135] width 12 height 12
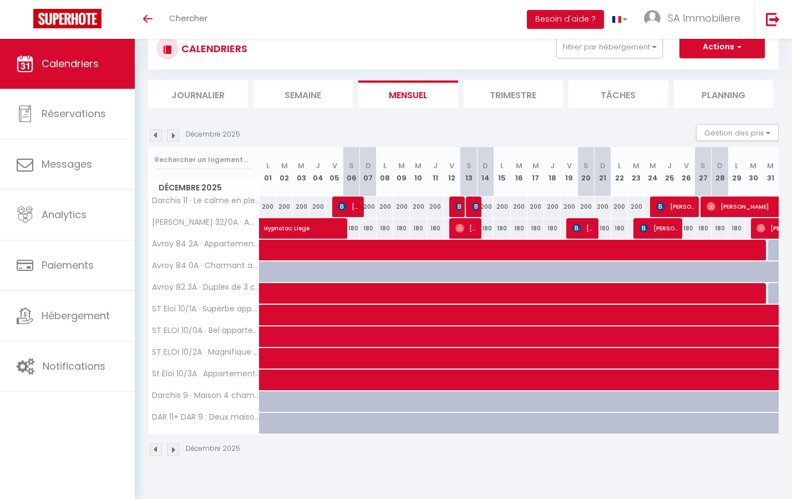
click at [160, 134] on img at bounding box center [156, 135] width 12 height 12
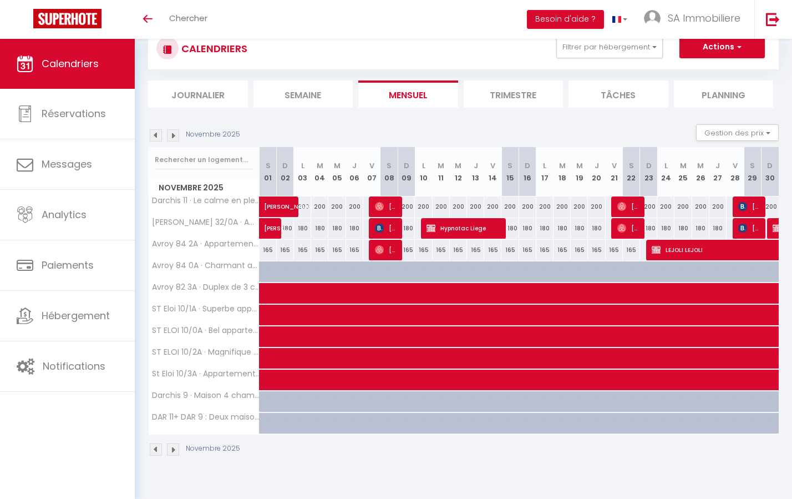
click at [160, 134] on img at bounding box center [156, 135] width 12 height 12
